Goal: Task Accomplishment & Management: Use online tool/utility

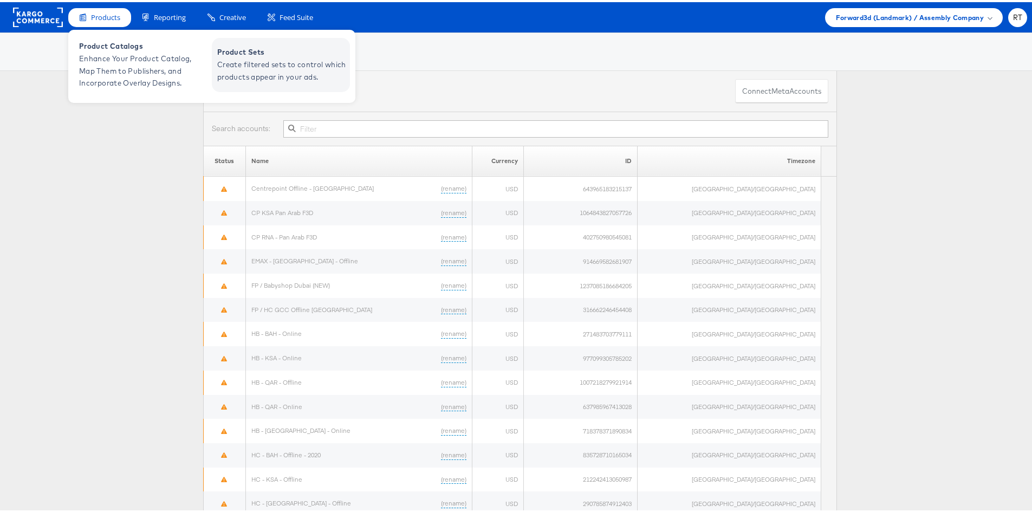
click at [255, 72] on span "Create filtered sets to control which products appear in your ads." at bounding box center [282, 68] width 130 height 25
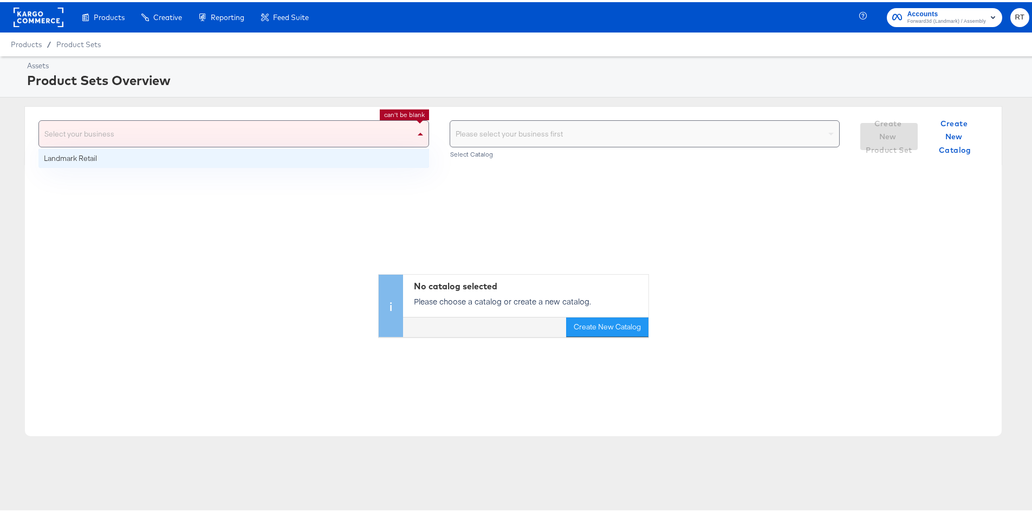
click at [160, 138] on div "Select your business" at bounding box center [234, 132] width 390 height 26
drag, startPoint x: 171, startPoint y: 160, endPoint x: 479, endPoint y: 156, distance: 307.3
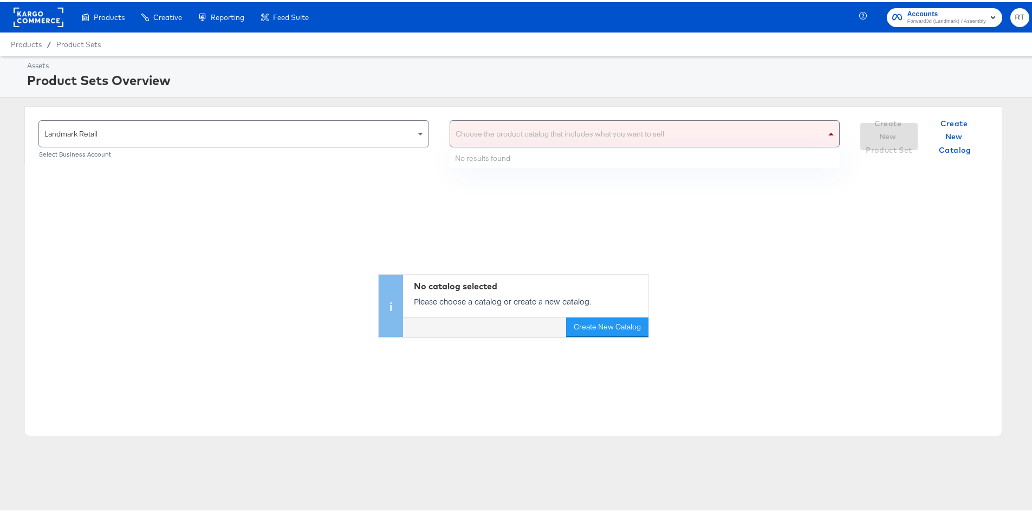
click at [518, 131] on div "Choose the product catalog that includes what you want to sell" at bounding box center [645, 132] width 390 height 26
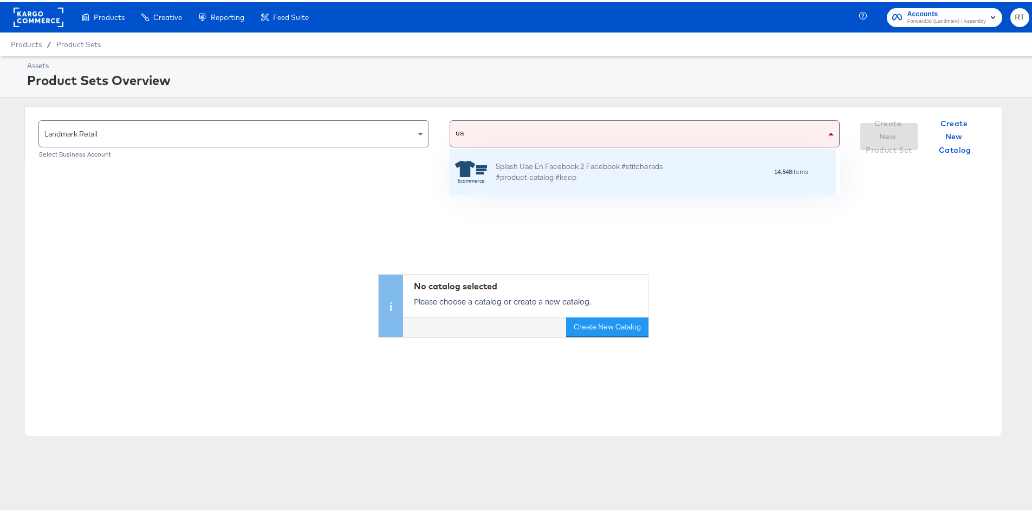
scroll to position [37, 378]
type input "uae"
click at [529, 177] on div "Splash Uae En Facebook 2 Facebook #stitcherads #product-catalog #keep" at bounding box center [591, 170] width 190 height 23
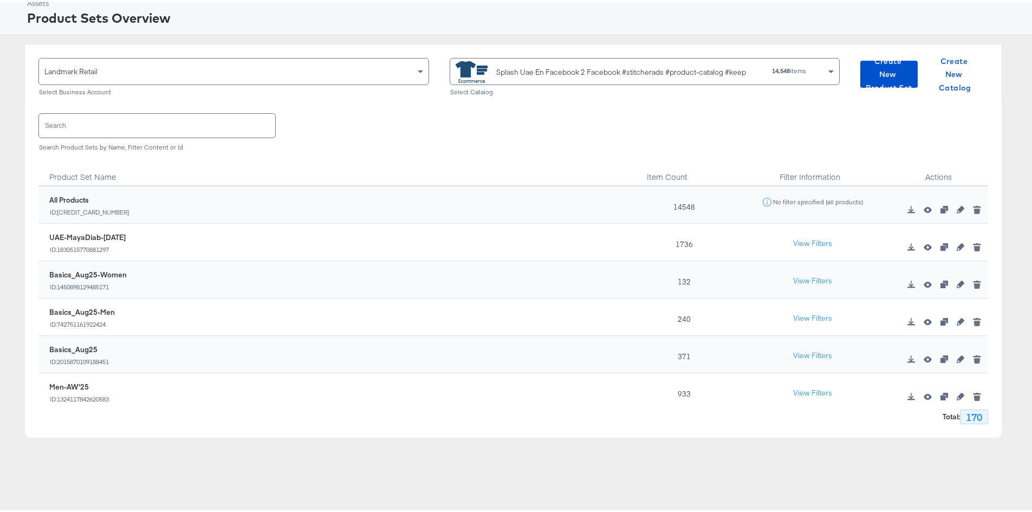
scroll to position [43, 0]
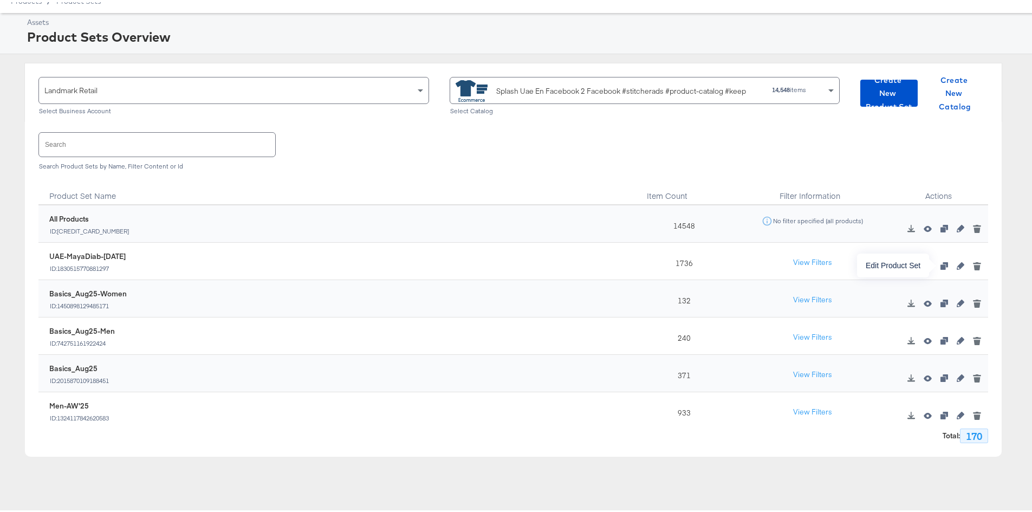
click at [957, 262] on icon "button" at bounding box center [961, 264] width 8 height 8
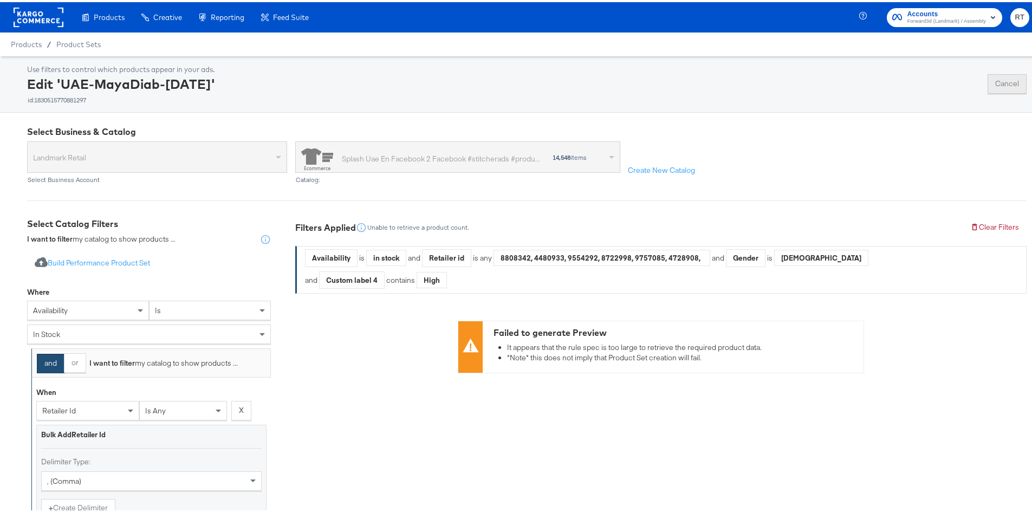
click at [999, 76] on button "Cancel" at bounding box center [1007, 82] width 39 height 20
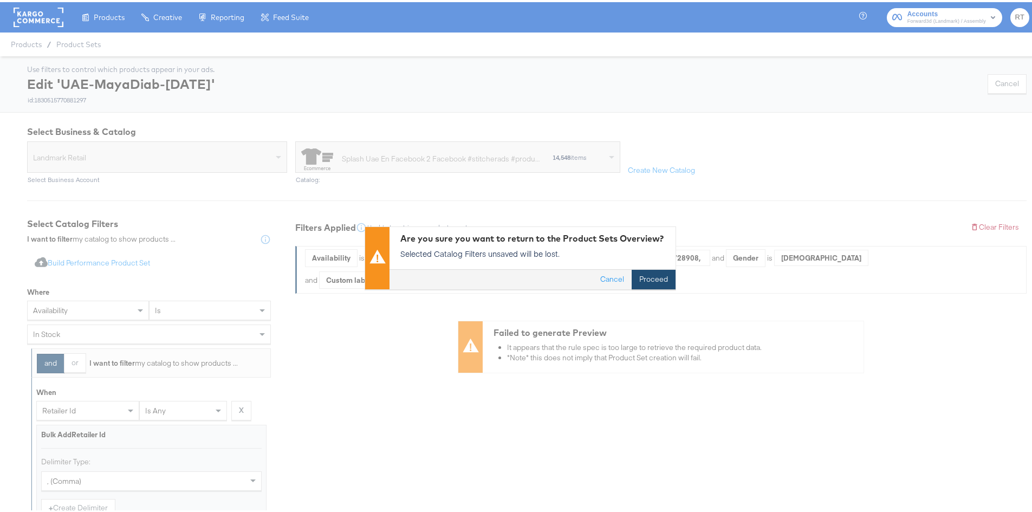
click at [648, 275] on button "Proceed" at bounding box center [654, 278] width 44 height 20
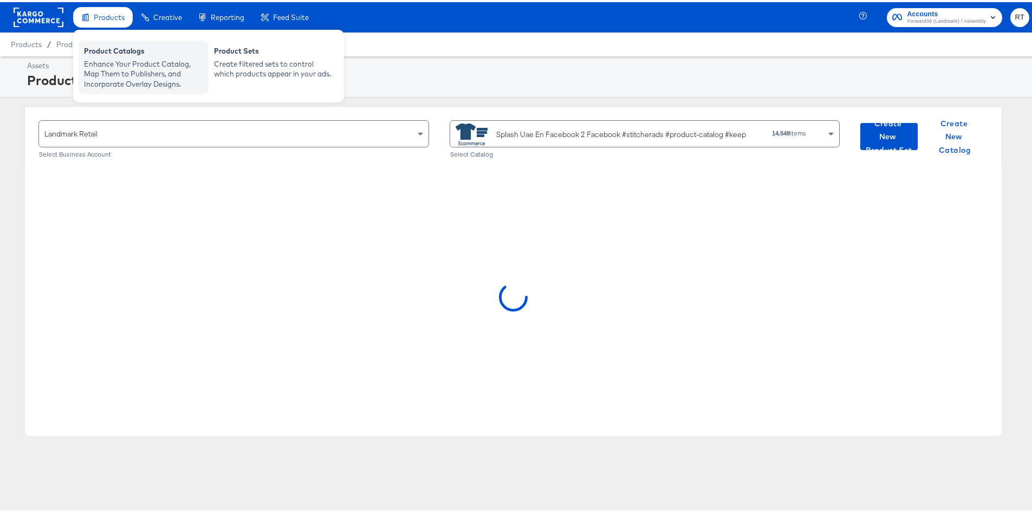
click at [124, 74] on div "Enhance Your Product Catalog, Map Them to Publishers, and Incorporate Overlay D…" at bounding box center [143, 72] width 119 height 30
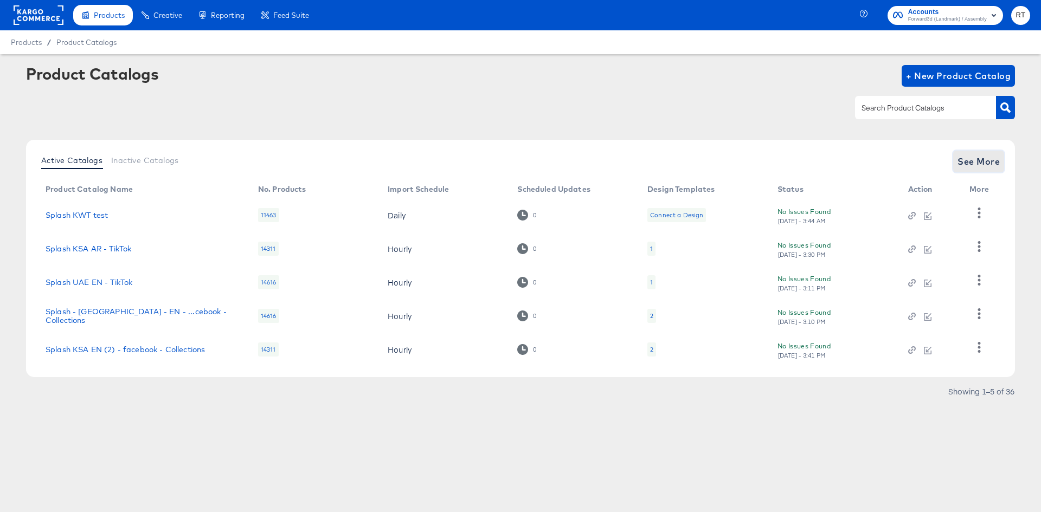
click at [987, 160] on span "See More" at bounding box center [978, 161] width 42 height 15
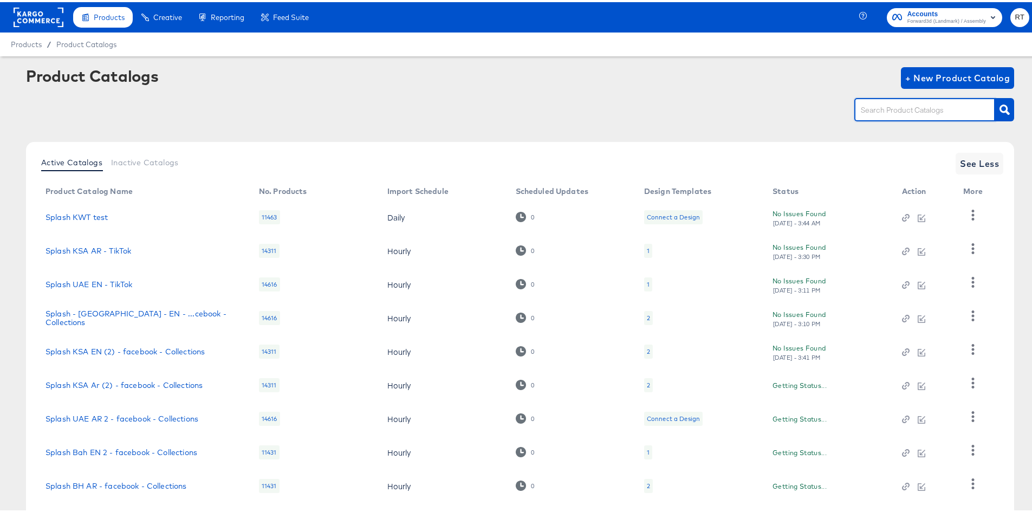
click at [924, 114] on input "text" at bounding box center [916, 108] width 115 height 12
type input "uae"
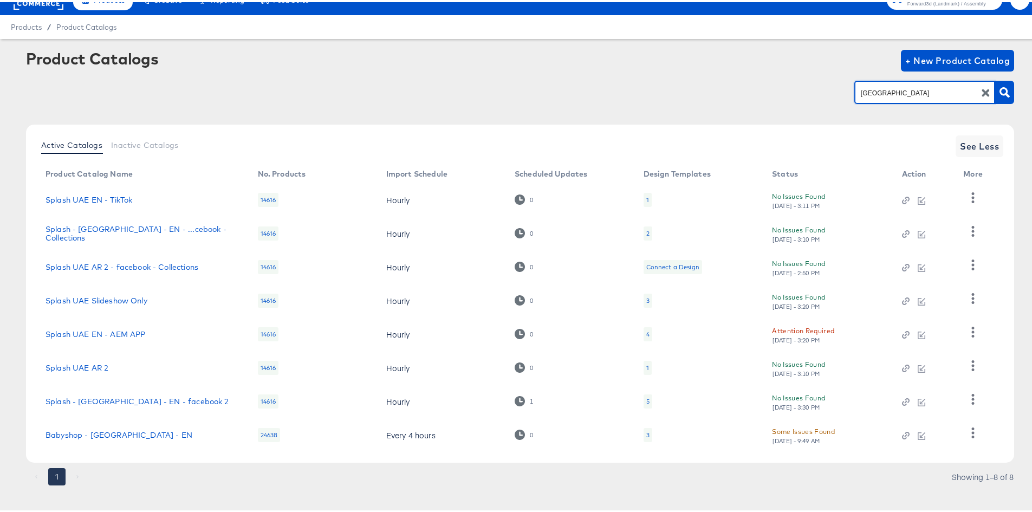
scroll to position [27, 0]
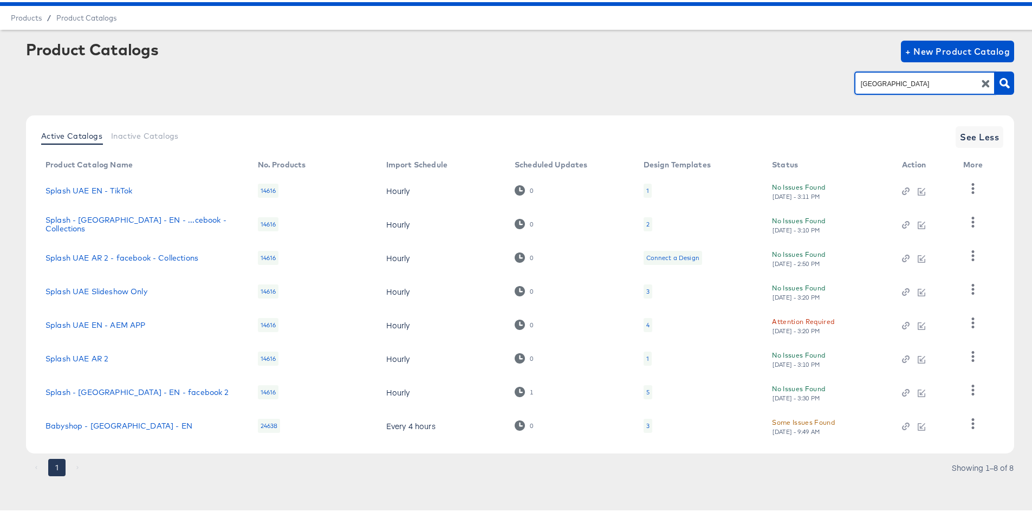
click at [94, 382] on td "Splash - UAE - EN - facebook 2" at bounding box center [143, 390] width 212 height 34
click at [87, 393] on link "Splash - UAE - EN - facebook 2" at bounding box center [138, 390] width 184 height 9
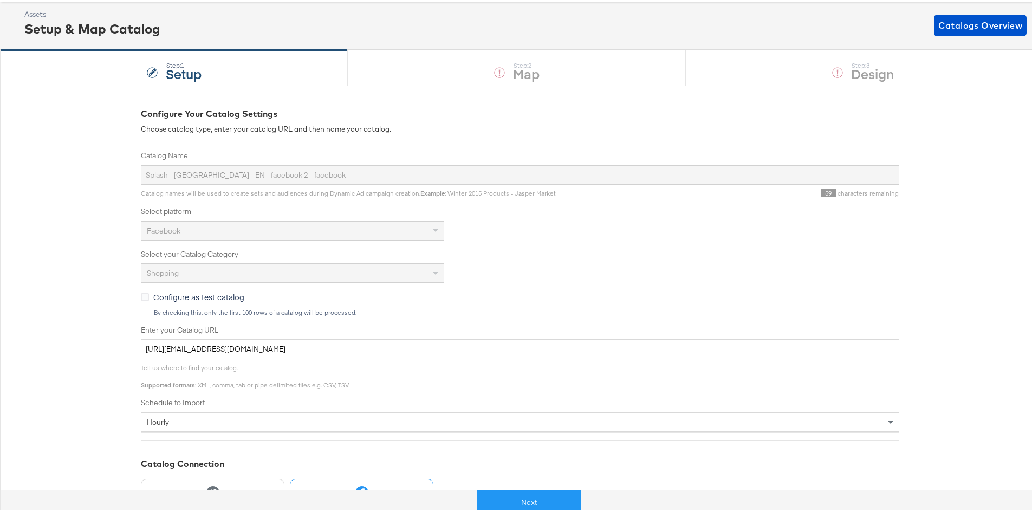
scroll to position [54, 0]
click at [503, 494] on button "Next" at bounding box center [529, 500] width 104 height 24
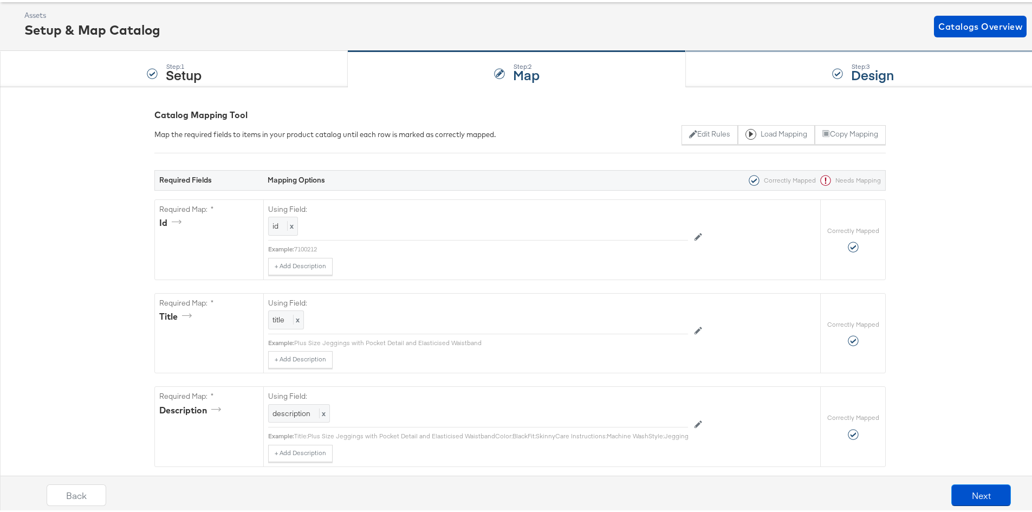
click at [714, 76] on div "Step: 3 Design" at bounding box center [863, 67] width 354 height 36
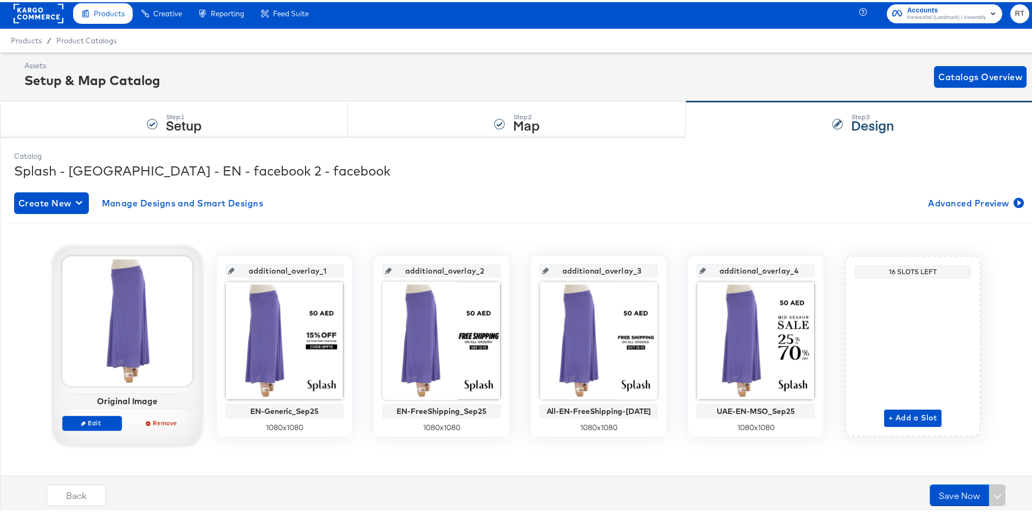
scroll to position [5, 0]
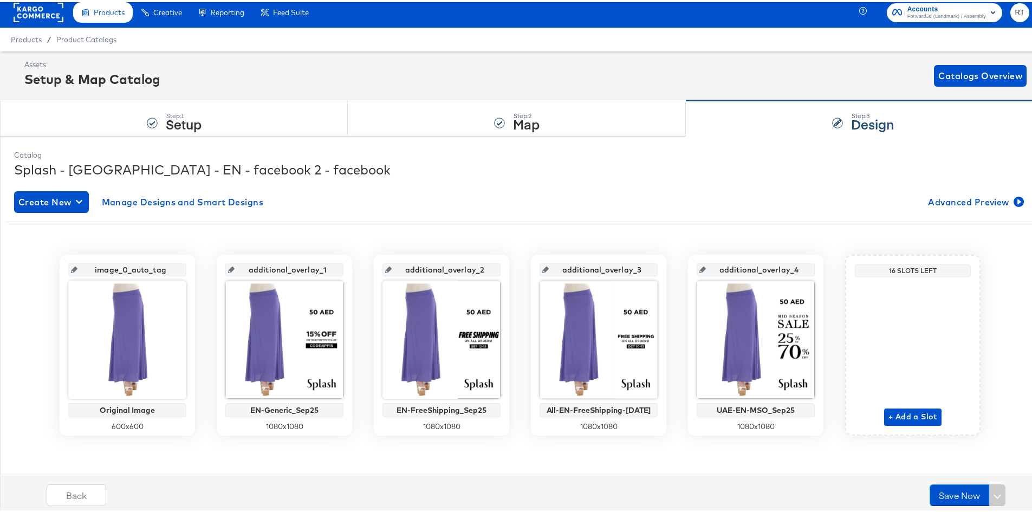
drag, startPoint x: 288, startPoint y: 63, endPoint x: 271, endPoint y: 68, distance: 17.5
click at [0, 0] on div "Manage all your created Overlay Designs." at bounding box center [0, 0] width 0 height 0
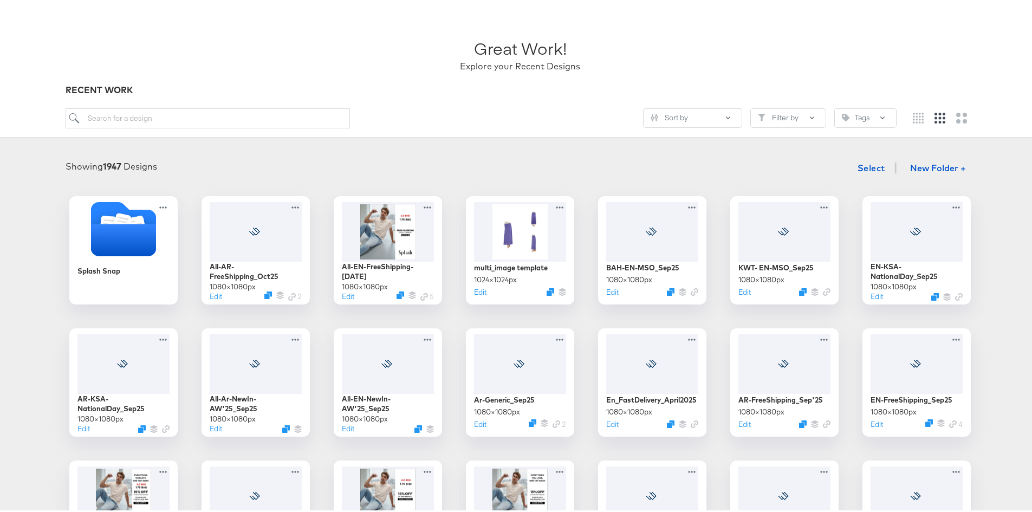
scroll to position [108, 0]
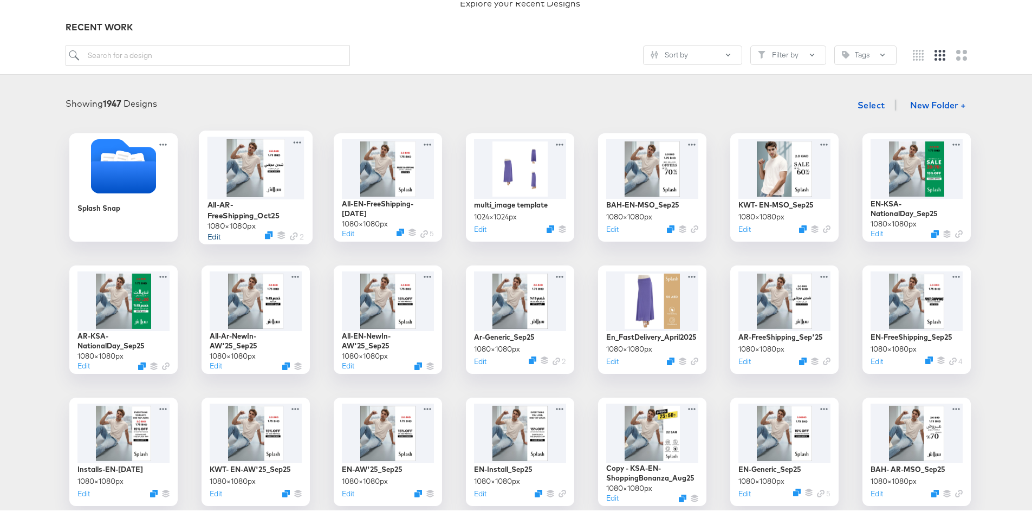
click at [212, 232] on button "Edit" at bounding box center [214, 234] width 13 height 10
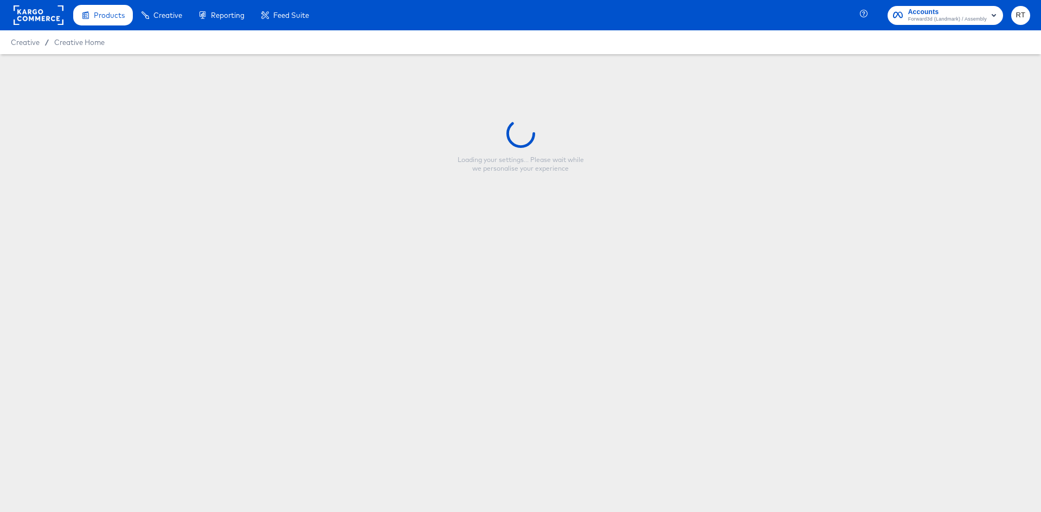
type input "All-AR-FreeShipping_Oct25"
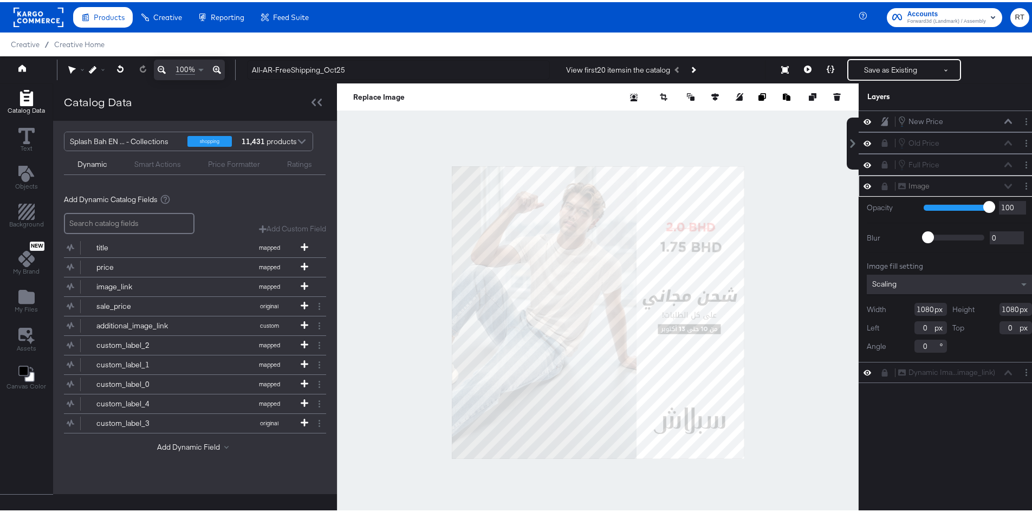
click at [301, 134] on div at bounding box center [302, 140] width 16 height 19
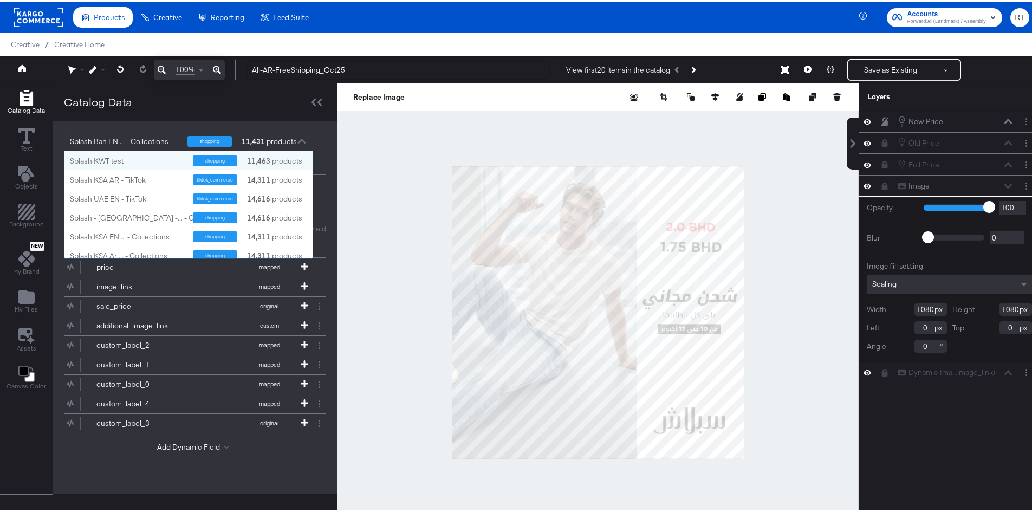
click at [389, 128] on div at bounding box center [598, 310] width 522 height 458
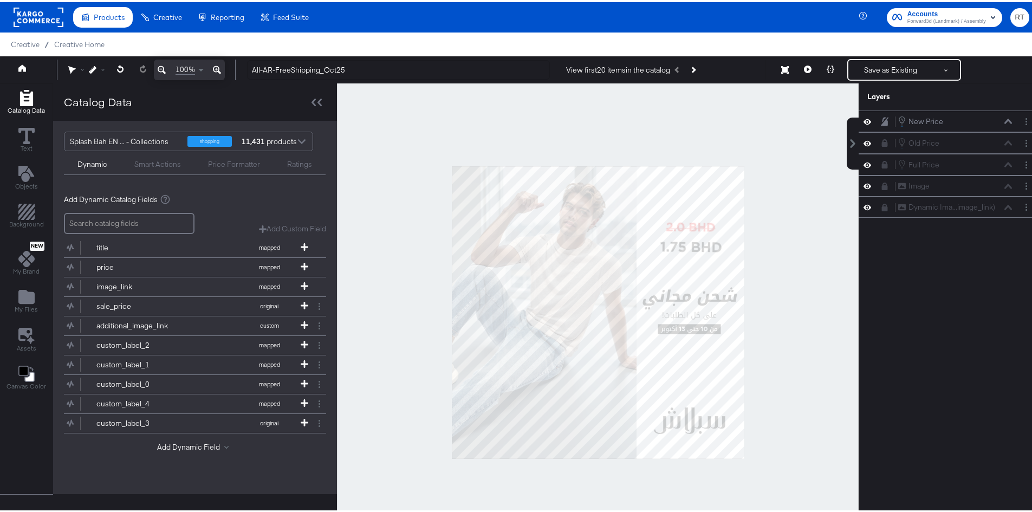
click at [146, 160] on div "Smart Actions" at bounding box center [157, 162] width 47 height 10
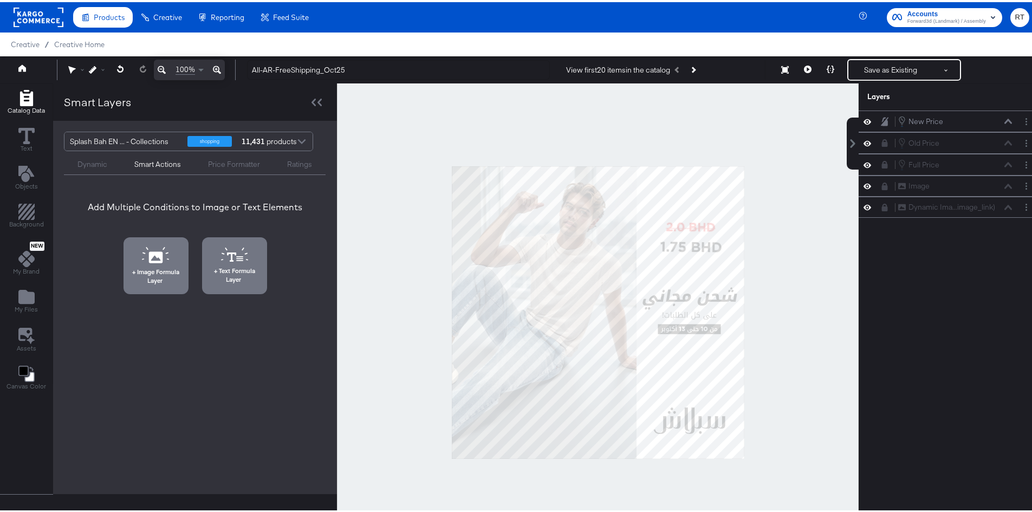
click at [103, 165] on div "Dynamic" at bounding box center [92, 162] width 30 height 10
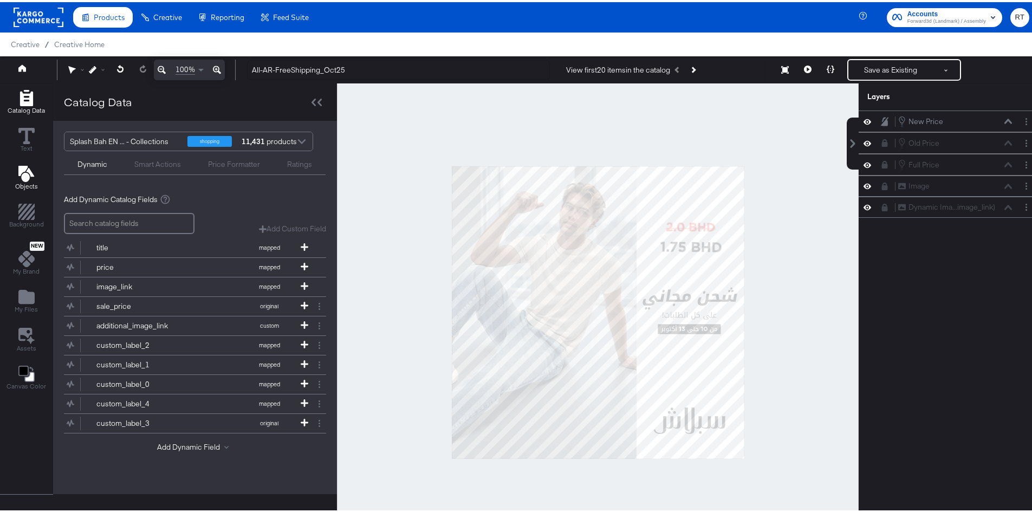
click at [18, 167] on icon "Add Text" at bounding box center [26, 172] width 16 height 16
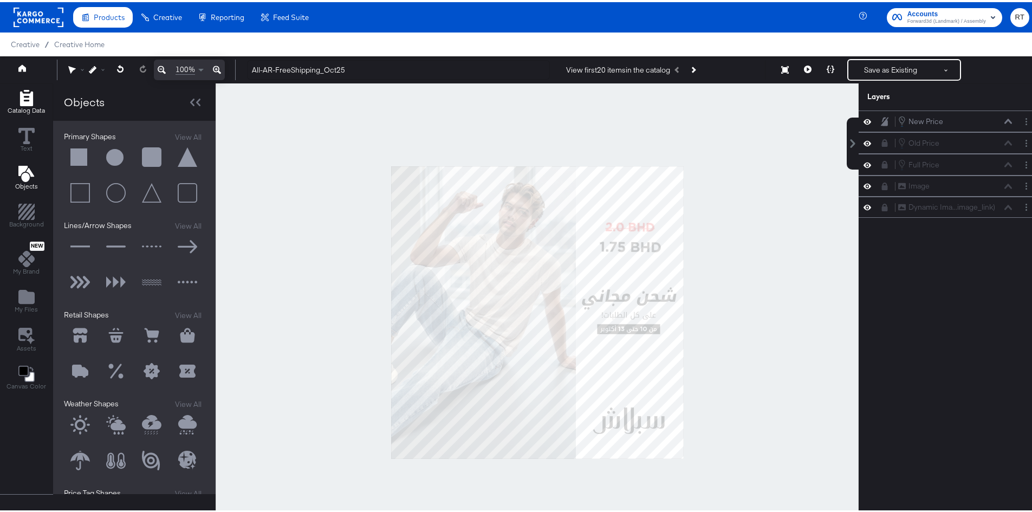
click at [24, 103] on icon "Add Rectangle" at bounding box center [26, 96] width 13 height 16
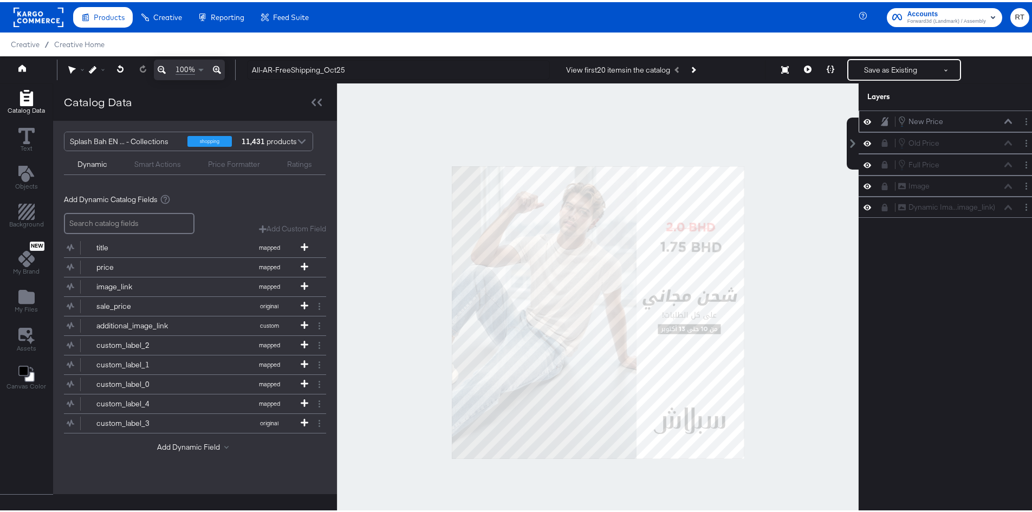
click at [881, 121] on icon at bounding box center [885, 119] width 8 height 9
click at [1000, 126] on div "New Price New Price" at bounding box center [950, 119] width 182 height 22
click at [1003, 118] on div "New Price New Price" at bounding box center [955, 119] width 115 height 12
click at [881, 119] on icon at bounding box center [885, 119] width 8 height 8
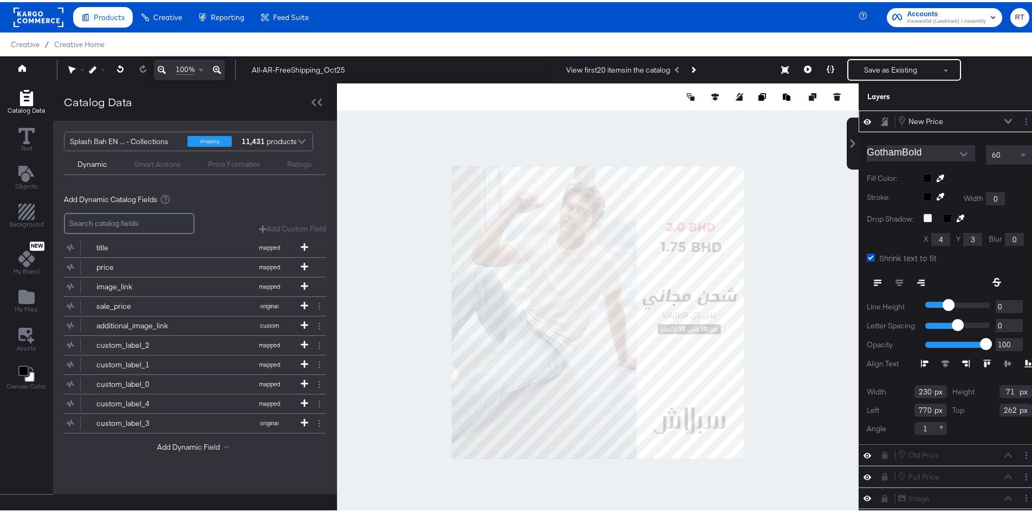
click at [1005, 120] on icon at bounding box center [1009, 119] width 8 height 5
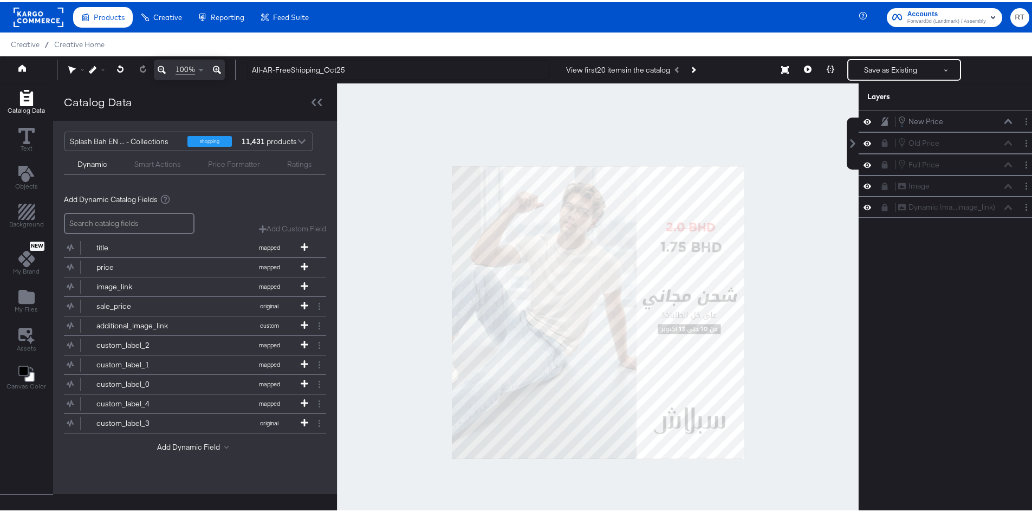
click at [147, 160] on div "Smart Actions" at bounding box center [157, 162] width 47 height 10
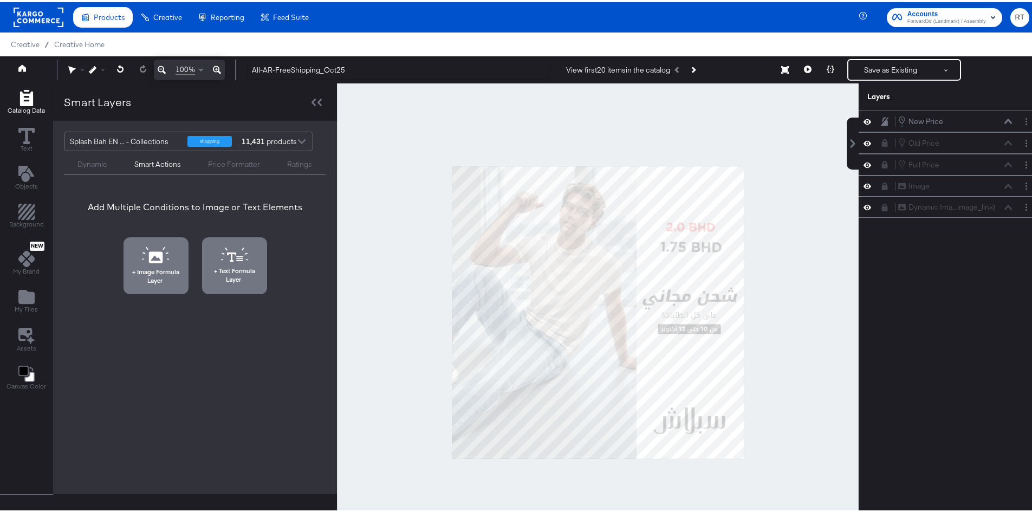
click at [216, 167] on div "Price Formatter" at bounding box center [234, 162] width 52 height 10
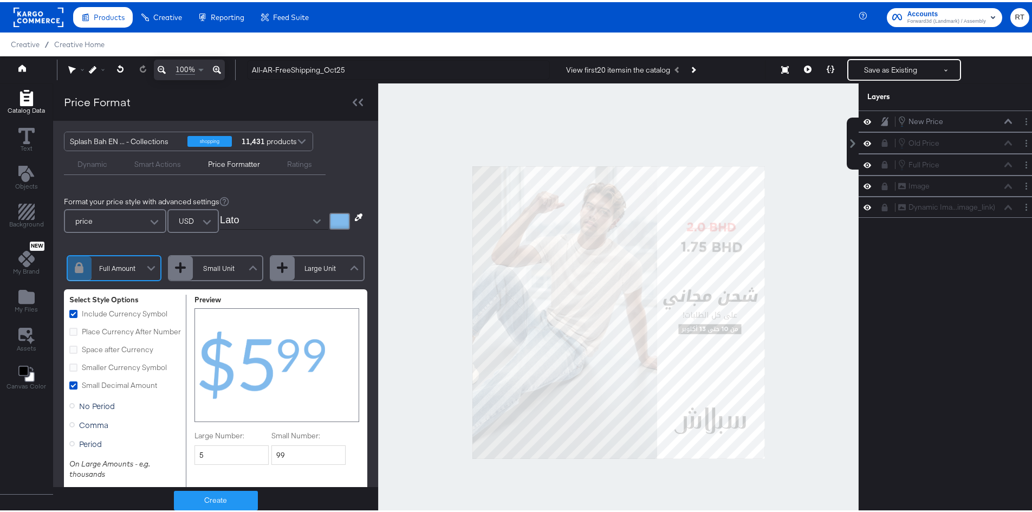
click at [99, 160] on div "Dynamic" at bounding box center [92, 162] width 30 height 10
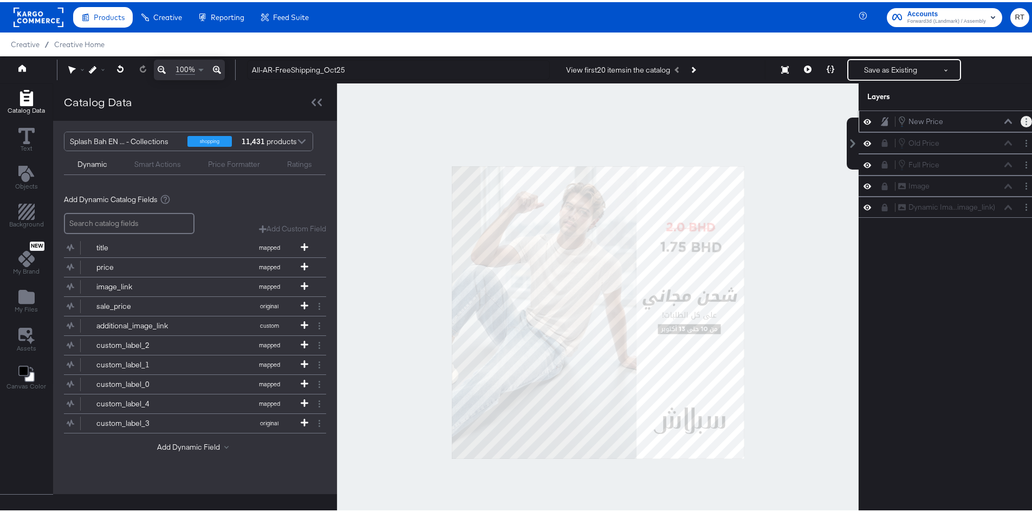
click at [1021, 121] on button "Layer Options" at bounding box center [1026, 119] width 11 height 11
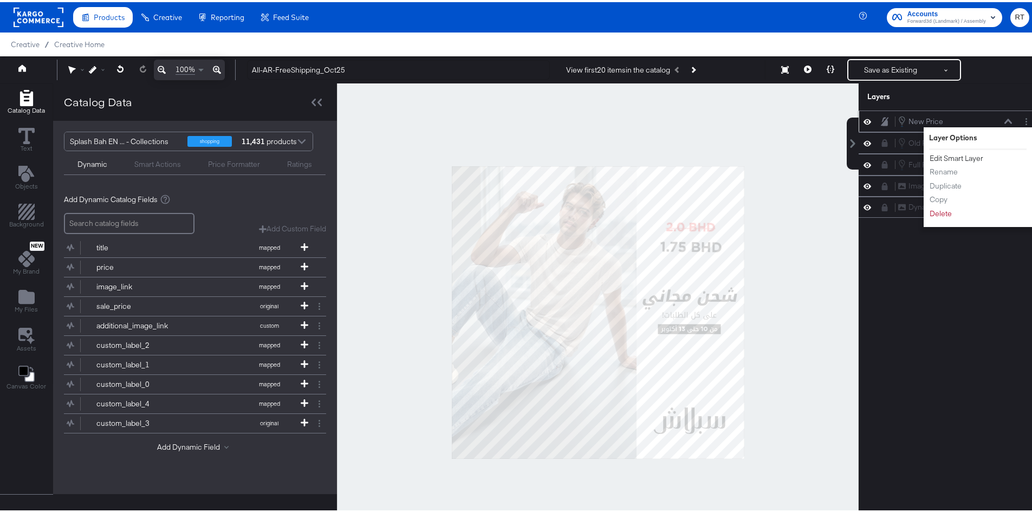
click at [962, 157] on button "Edit Smart Layer" at bounding box center [956, 156] width 55 height 11
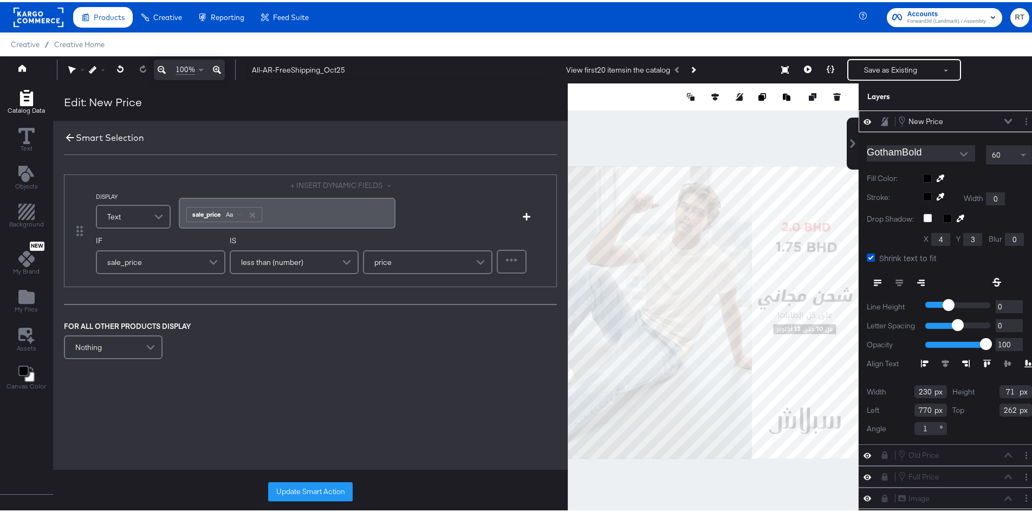
click at [69, 132] on icon at bounding box center [70, 136] width 12 height 12
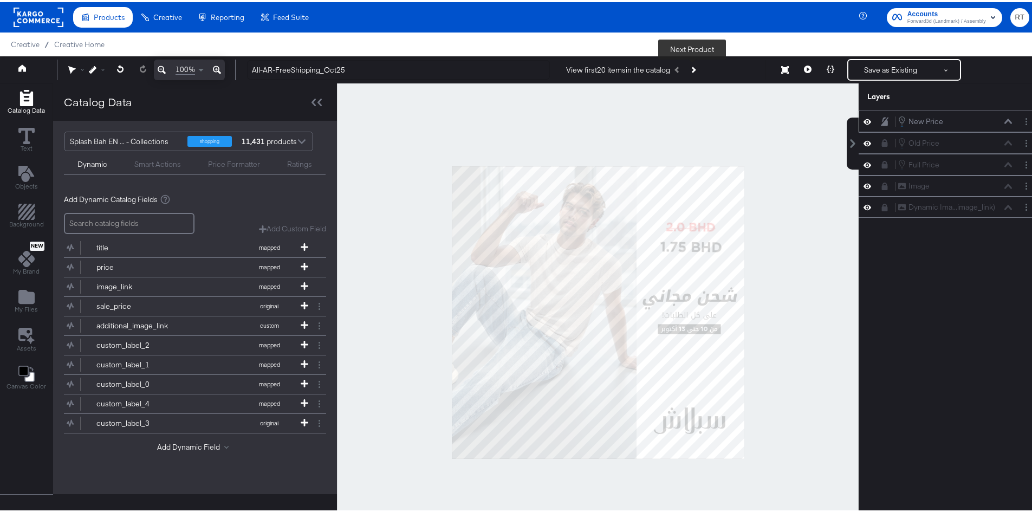
click at [693, 66] on icon "Next Product" at bounding box center [693, 67] width 6 height 6
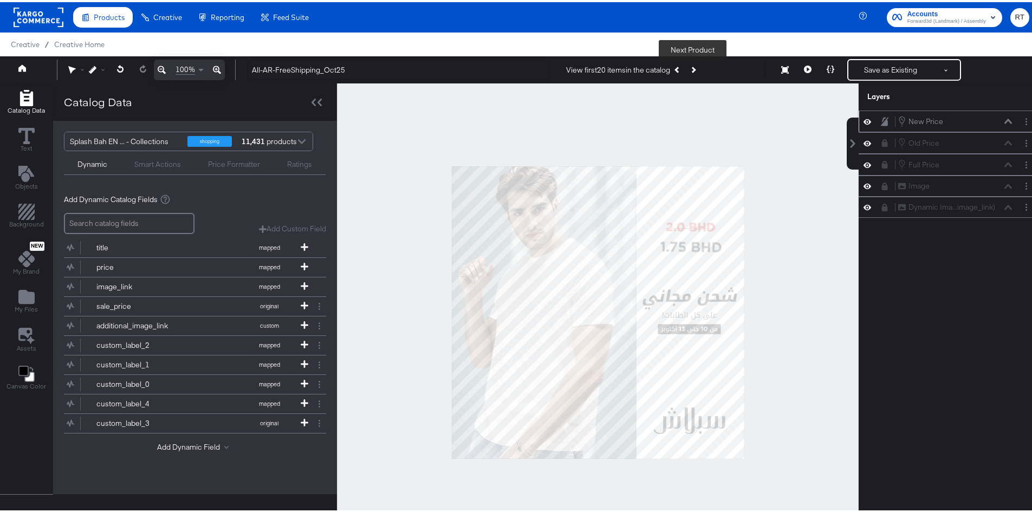
click at [693, 66] on icon "Next Product" at bounding box center [693, 67] width 6 height 6
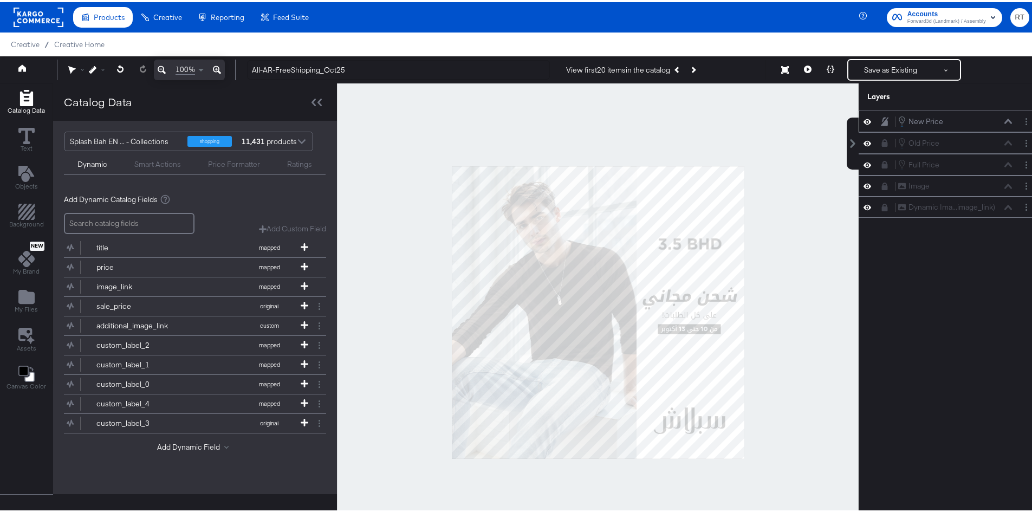
click at [17, 12] on rect at bounding box center [39, 15] width 50 height 20
